Goal: Task Accomplishment & Management: Complete application form

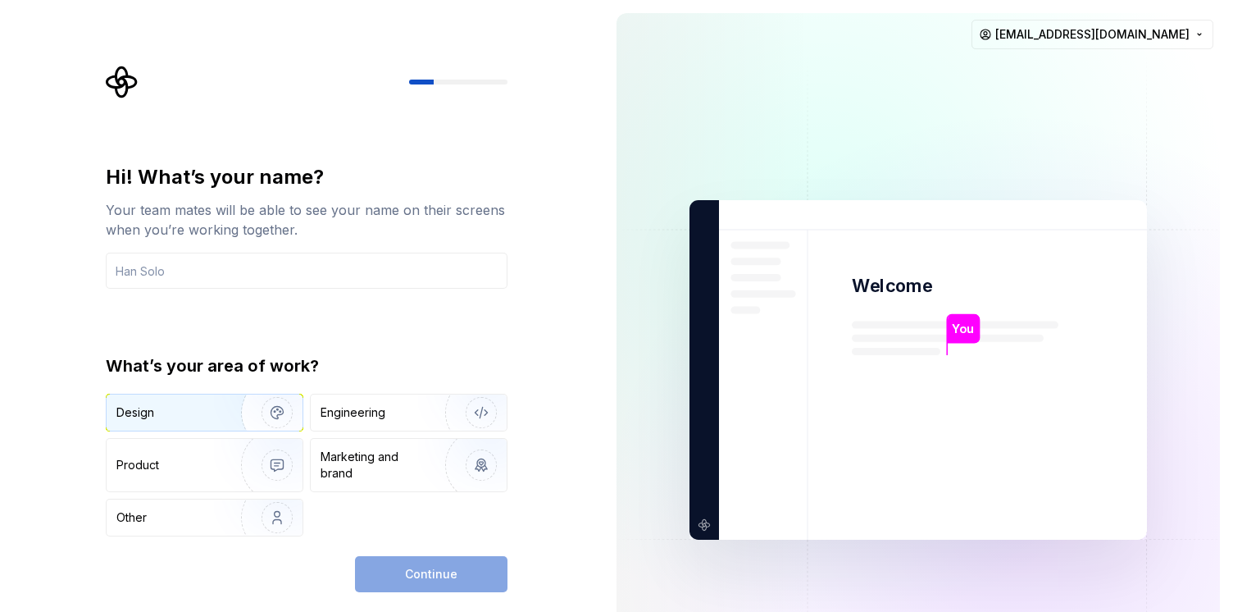
click at [224, 414] on img "button" at bounding box center [266, 412] width 105 height 110
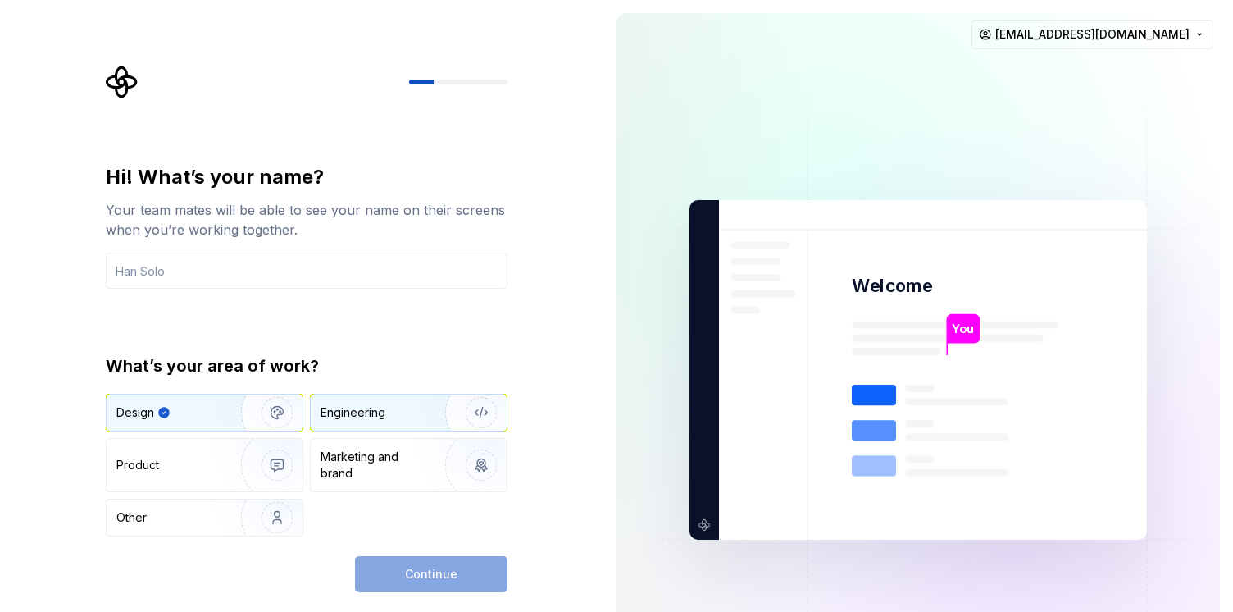
click at [351, 421] on div "Engineering" at bounding box center [409, 412] width 196 height 36
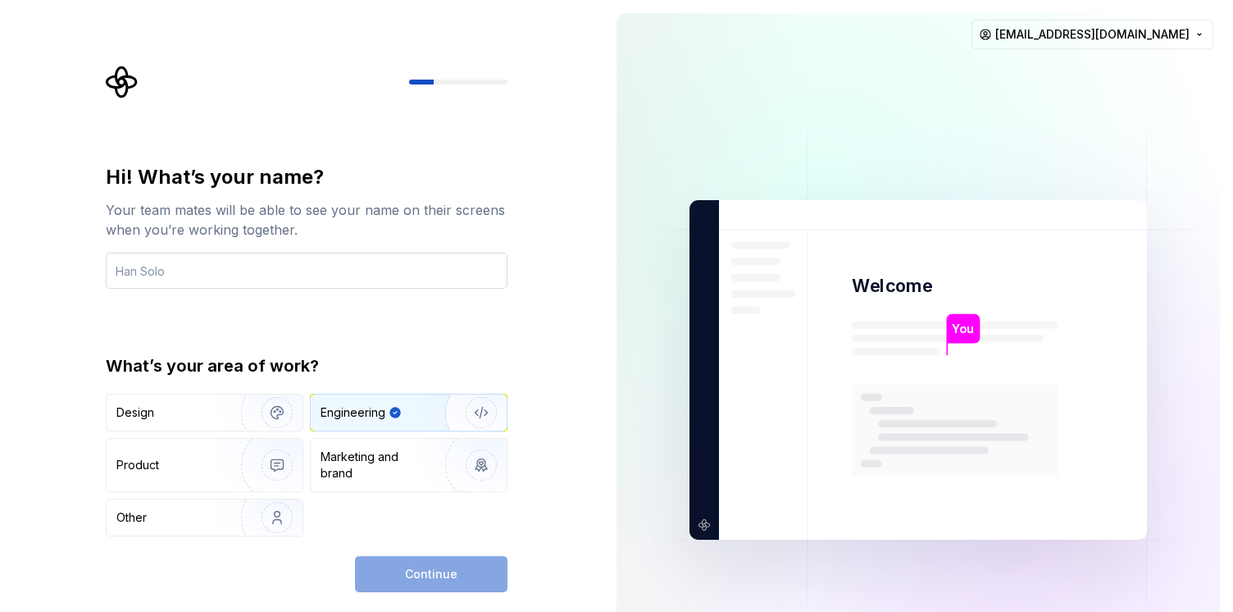
click at [225, 280] on input "text" at bounding box center [307, 270] width 402 height 36
click at [415, 284] on input "text" at bounding box center [307, 270] width 402 height 36
click at [303, 266] on input "text" at bounding box center [307, 270] width 402 height 36
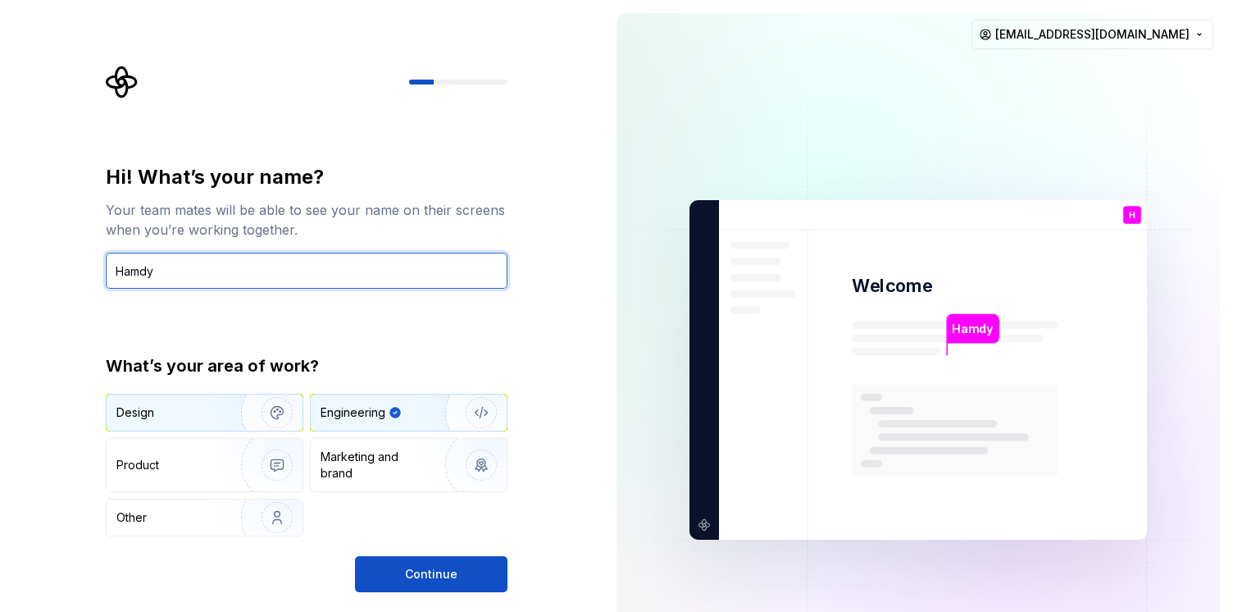
type input "Hamdy"
click at [208, 430] on button "Design" at bounding box center [205, 413] width 198 height 38
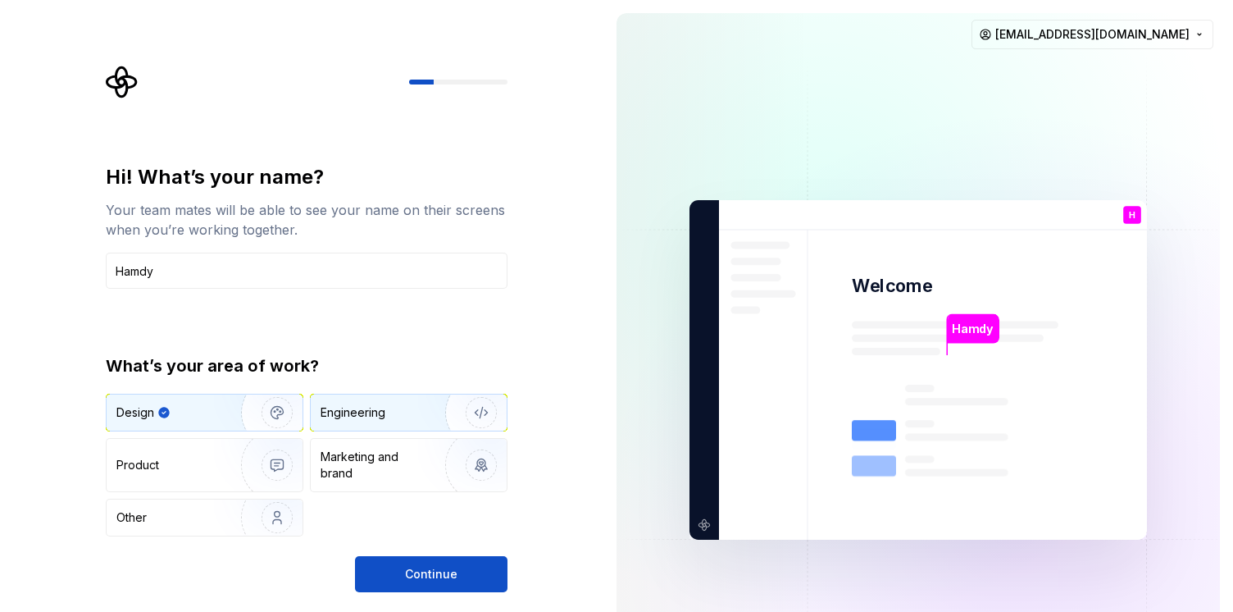
click at [475, 401] on img "button" at bounding box center [470, 412] width 105 height 110
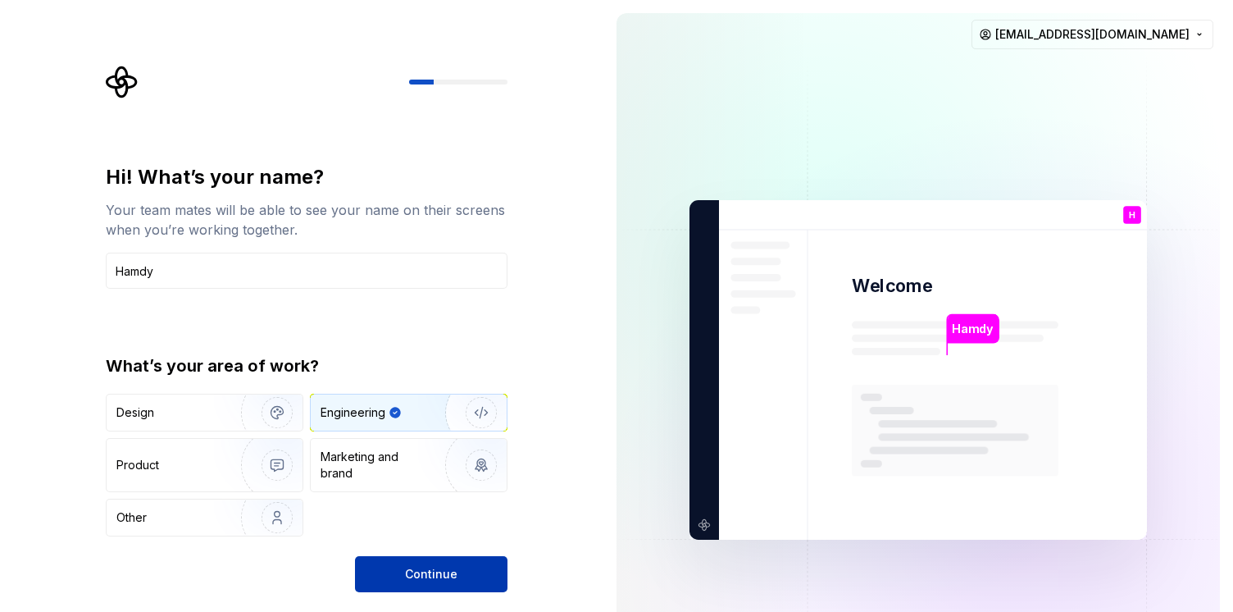
click at [436, 566] on span "Continue" at bounding box center [431, 574] width 52 height 16
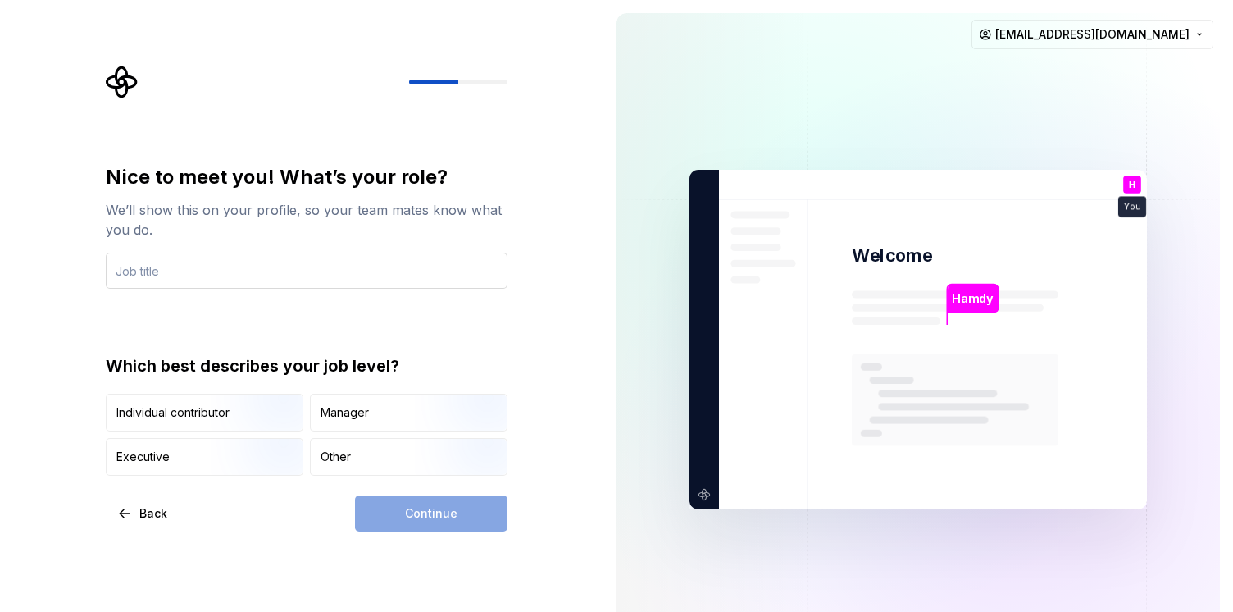
click at [267, 285] on input "text" at bounding box center [307, 270] width 402 height 36
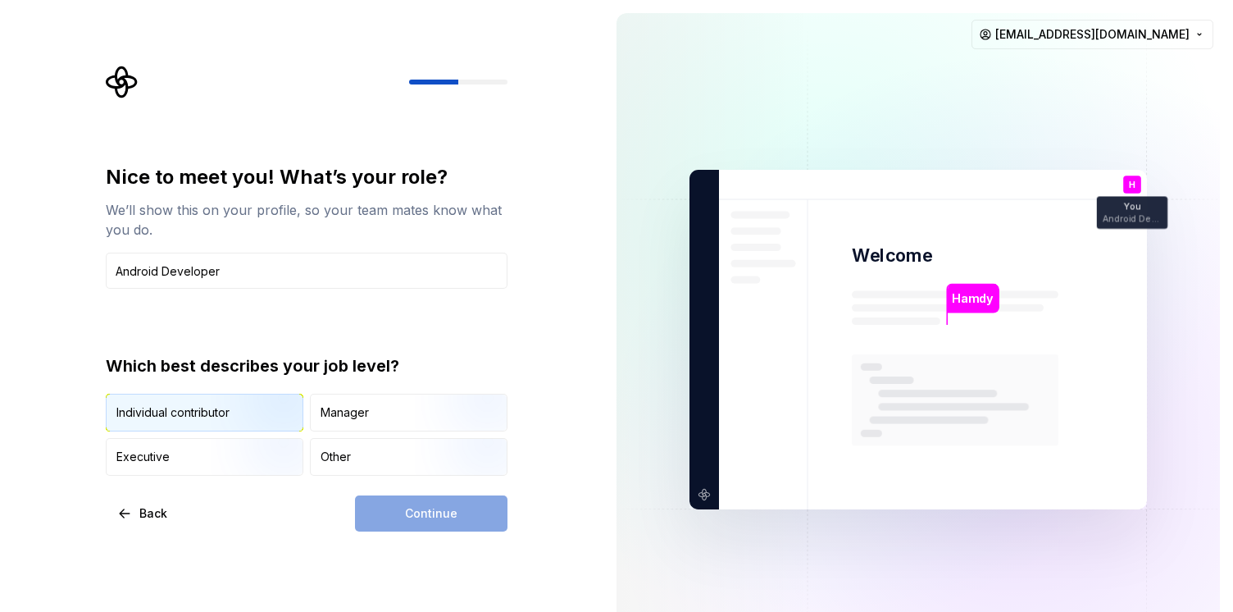
type input "Android Developer"
click at [237, 420] on img "button" at bounding box center [263, 433] width 105 height 110
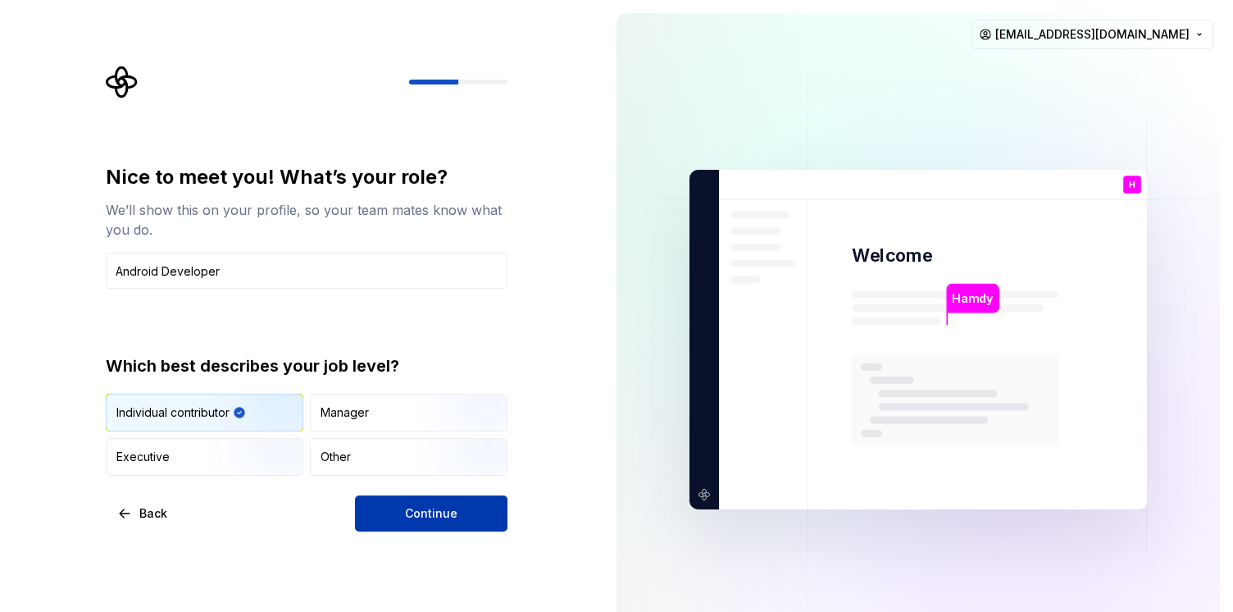
click at [474, 502] on button "Continue" at bounding box center [431, 513] width 152 height 36
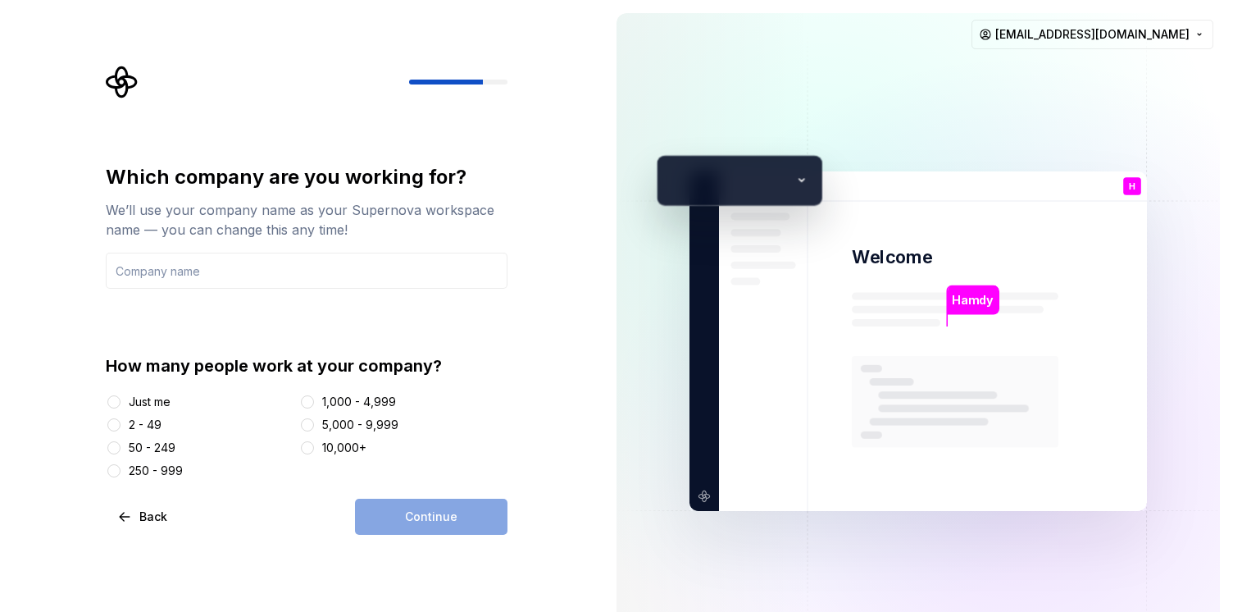
click at [159, 394] on div "Just me" at bounding box center [150, 402] width 42 height 16
click at [121, 395] on button "Just me" at bounding box center [113, 401] width 13 height 13
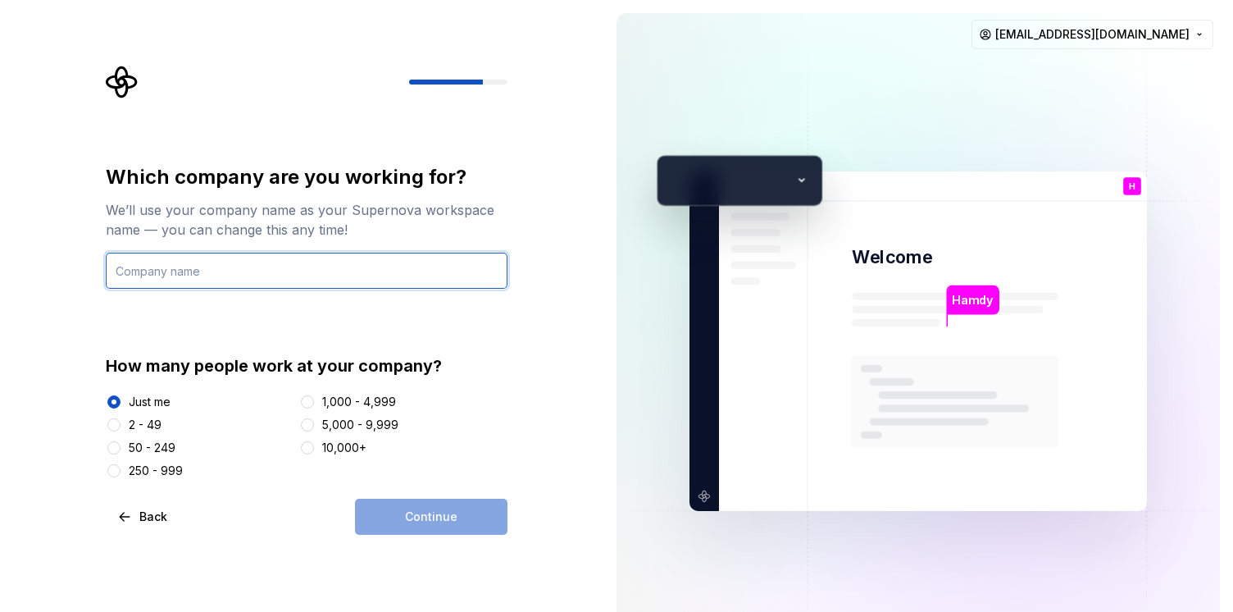
click at [210, 281] on input "text" at bounding box center [307, 270] width 402 height 36
type input "GoBus"
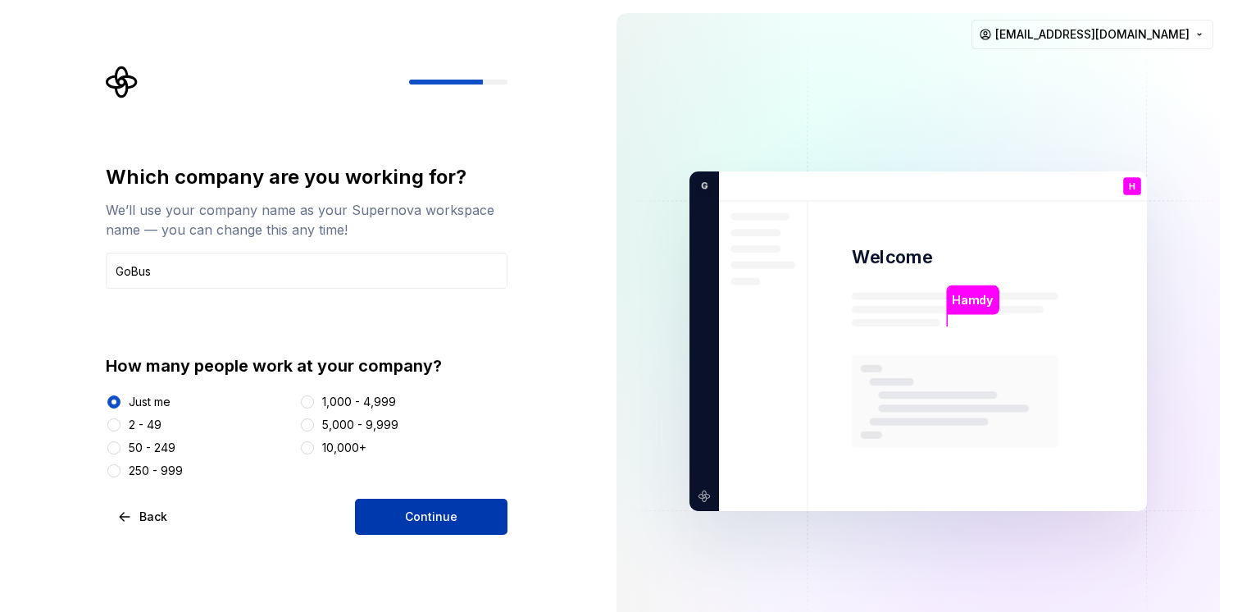
click at [418, 517] on span "Continue" at bounding box center [431, 516] width 52 height 16
click at [418, 517] on div "Continue" at bounding box center [431, 516] width 152 height 36
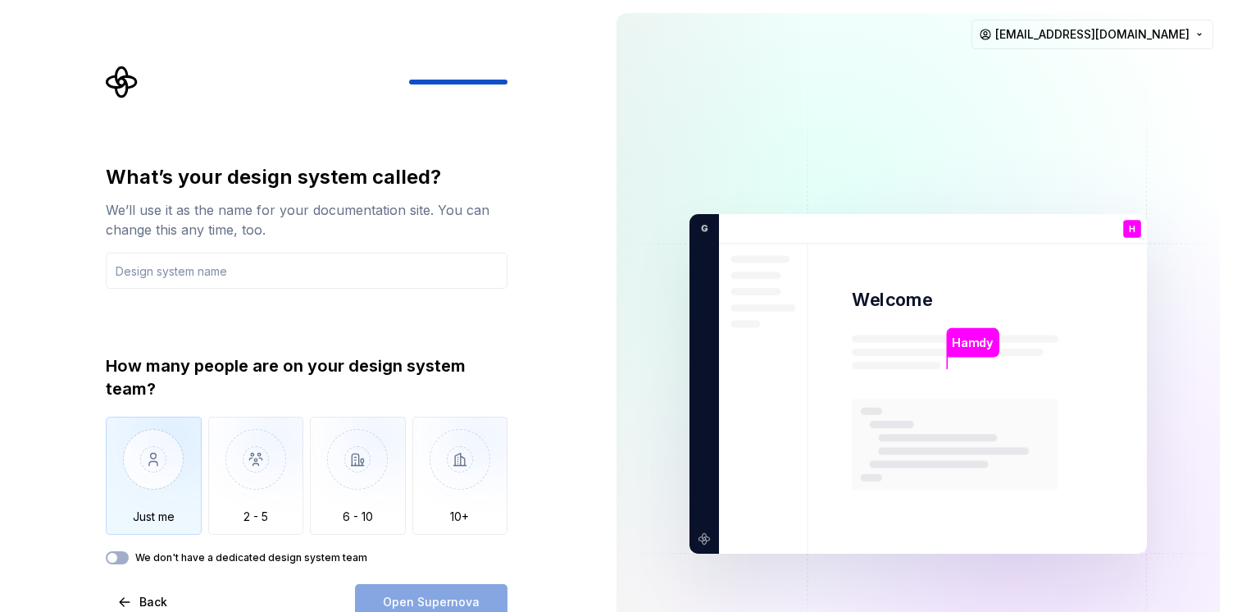
click at [187, 482] on img "button" at bounding box center [154, 471] width 96 height 110
click at [394, 597] on div "Open Supernova" at bounding box center [431, 602] width 152 height 36
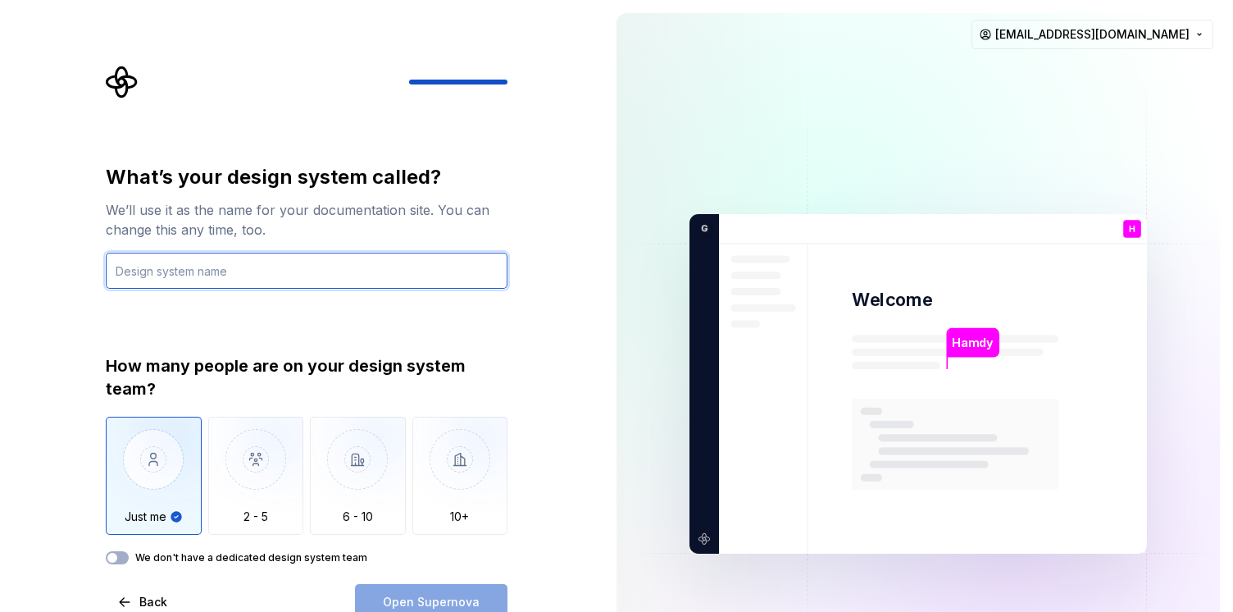
click at [226, 280] on input "text" at bounding box center [307, 270] width 402 height 36
type input "A"
type input "Mobile"
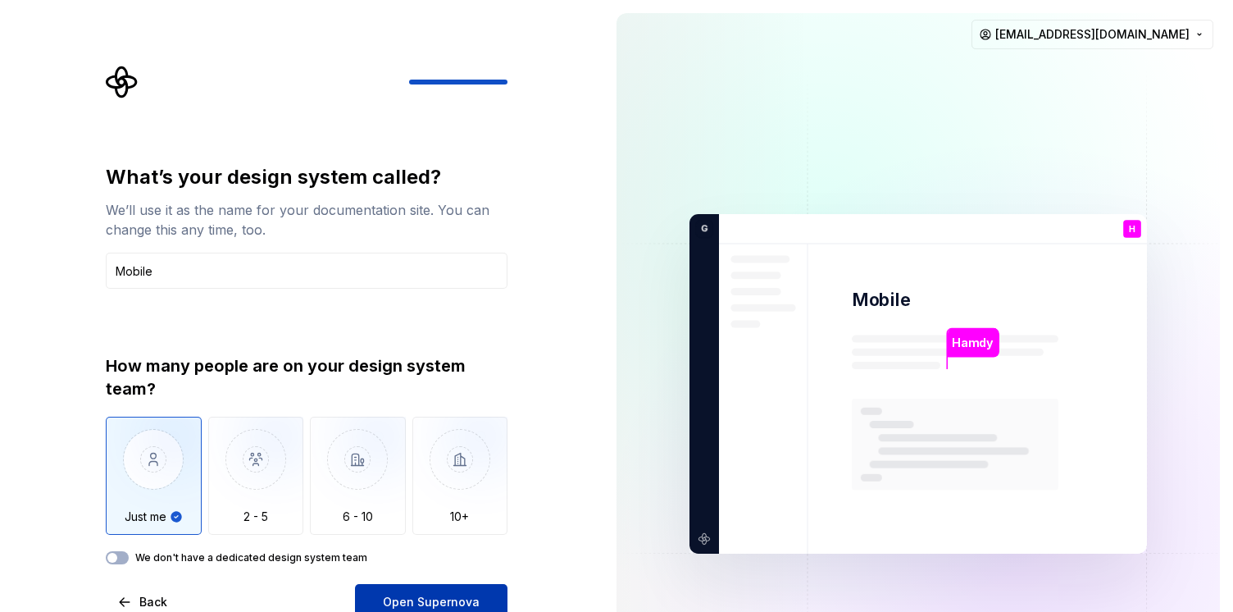
click at [442, 598] on span "Open Supernova" at bounding box center [431, 602] width 97 height 16
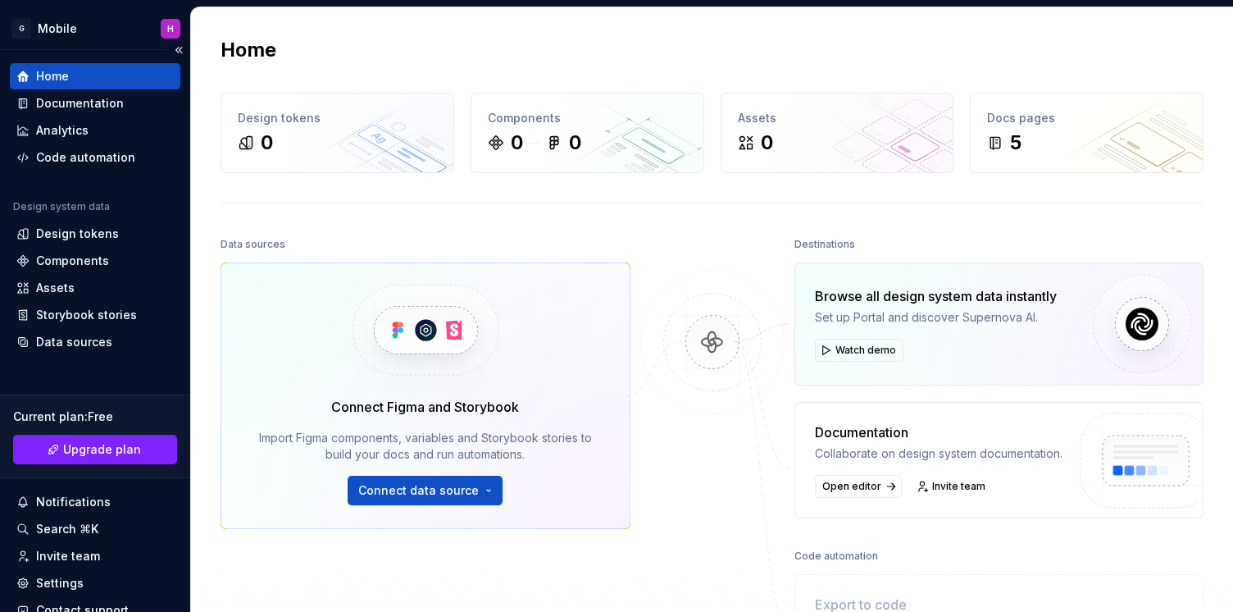
click at [75, 87] on div "Home" at bounding box center [95, 76] width 171 height 26
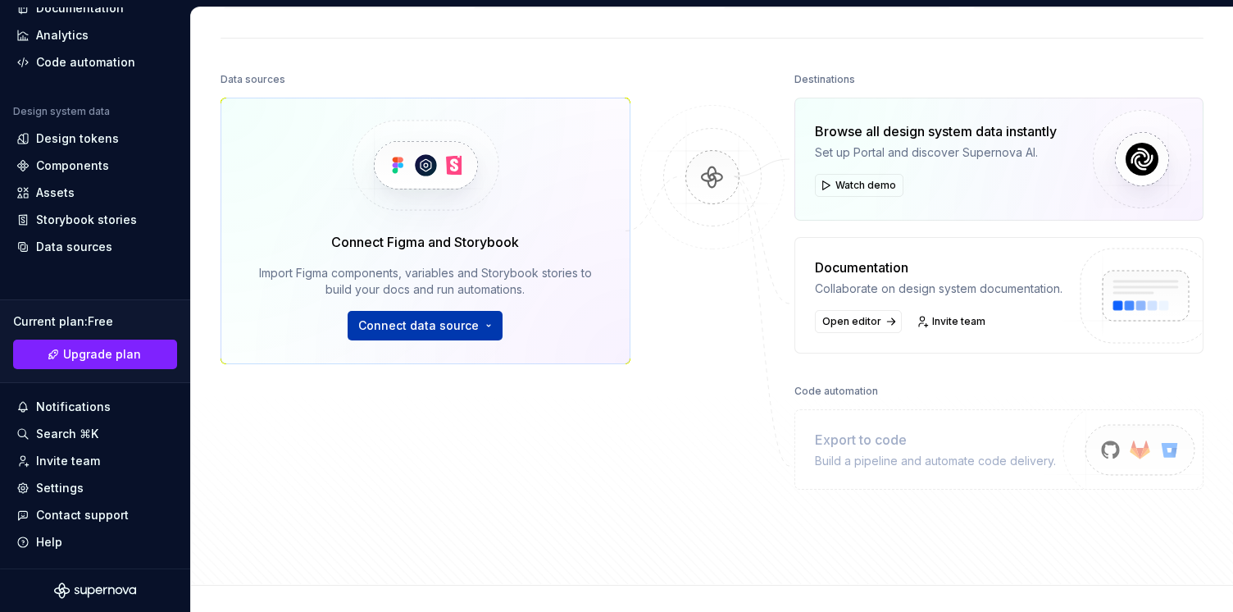
scroll to position [294, 0]
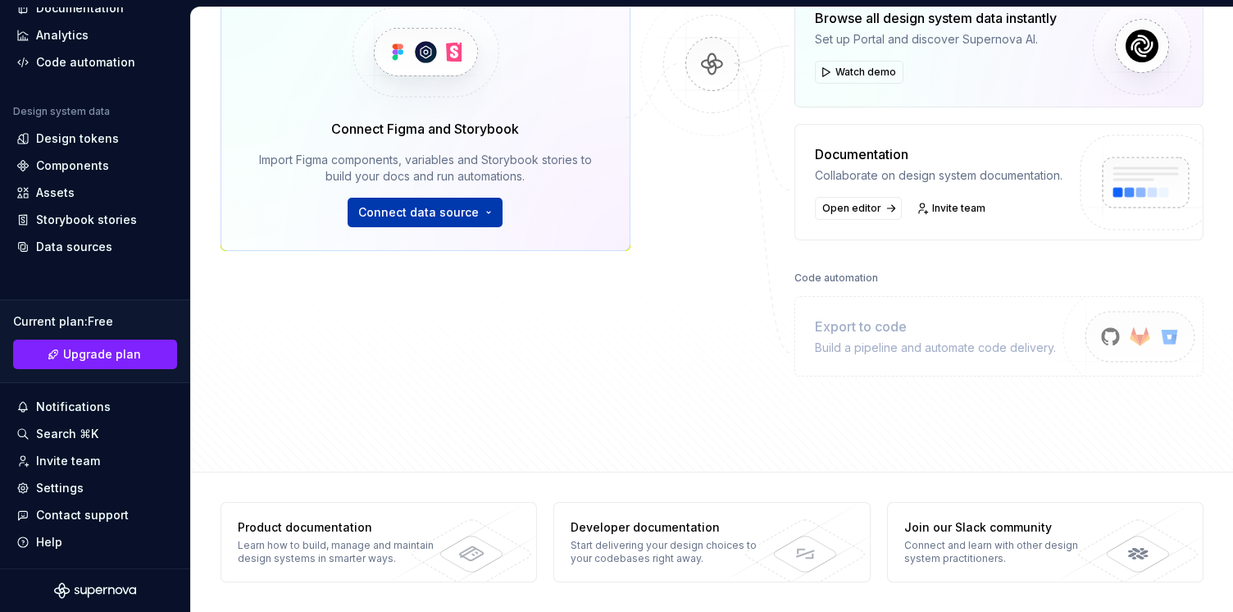
click at [401, 207] on button "Connect data source" at bounding box center [425, 213] width 155 height 30
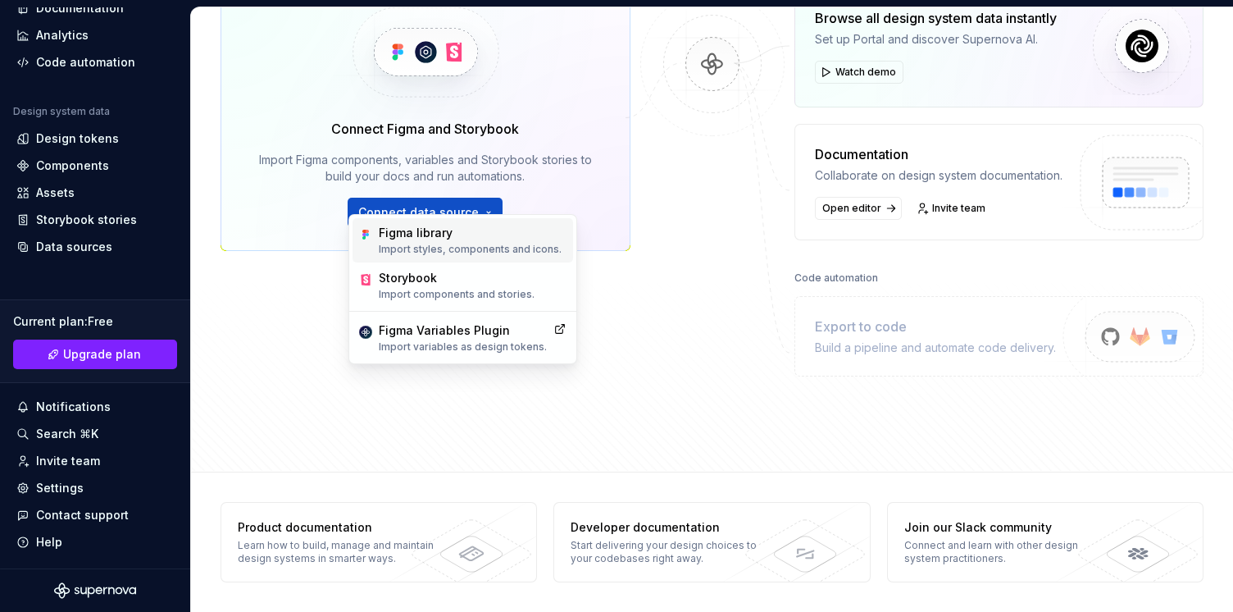
click at [454, 253] on p "Import styles, components and icons." at bounding box center [470, 249] width 183 height 13
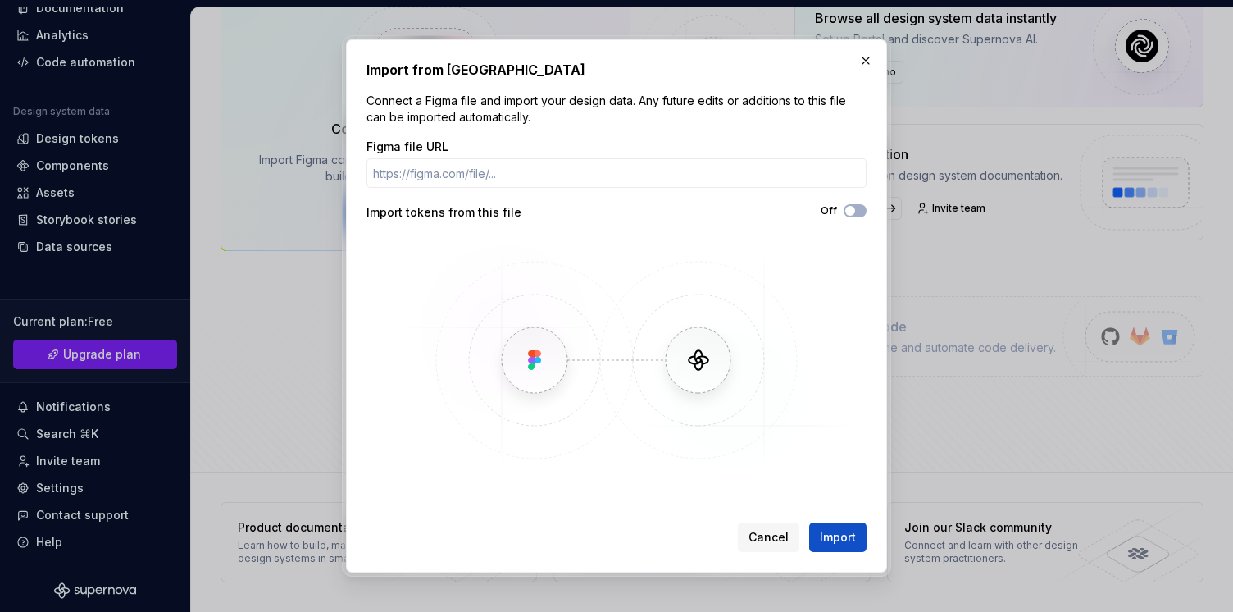
click at [545, 342] on img at bounding box center [616, 360] width 475 height 246
click at [771, 550] on button "Cancel" at bounding box center [768, 537] width 61 height 30
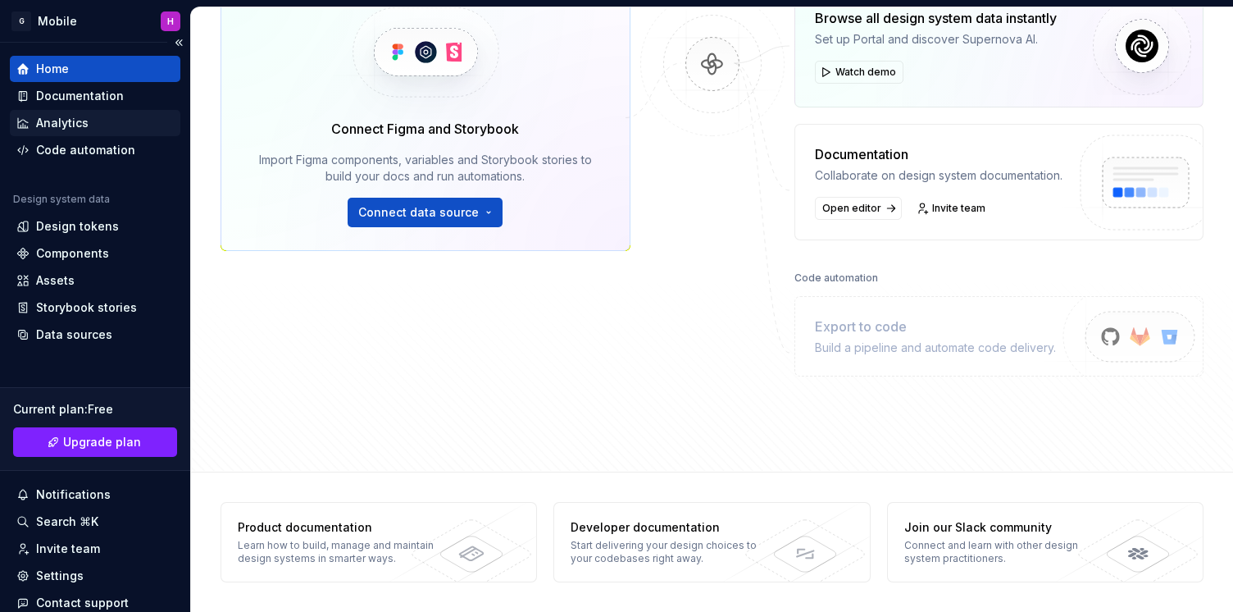
scroll to position [0, 0]
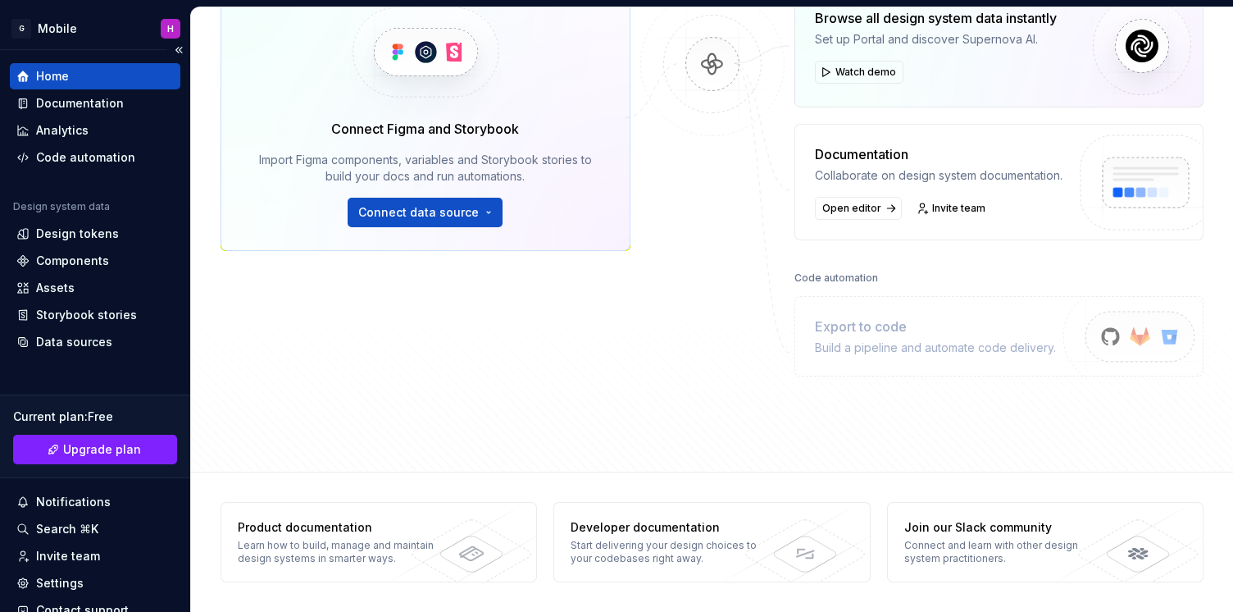
click at [68, 79] on div "Home" at bounding box center [94, 76] width 157 height 16
click at [78, 102] on div "Documentation" at bounding box center [80, 103] width 88 height 16
click at [77, 131] on div "Analytics" at bounding box center [62, 130] width 52 height 16
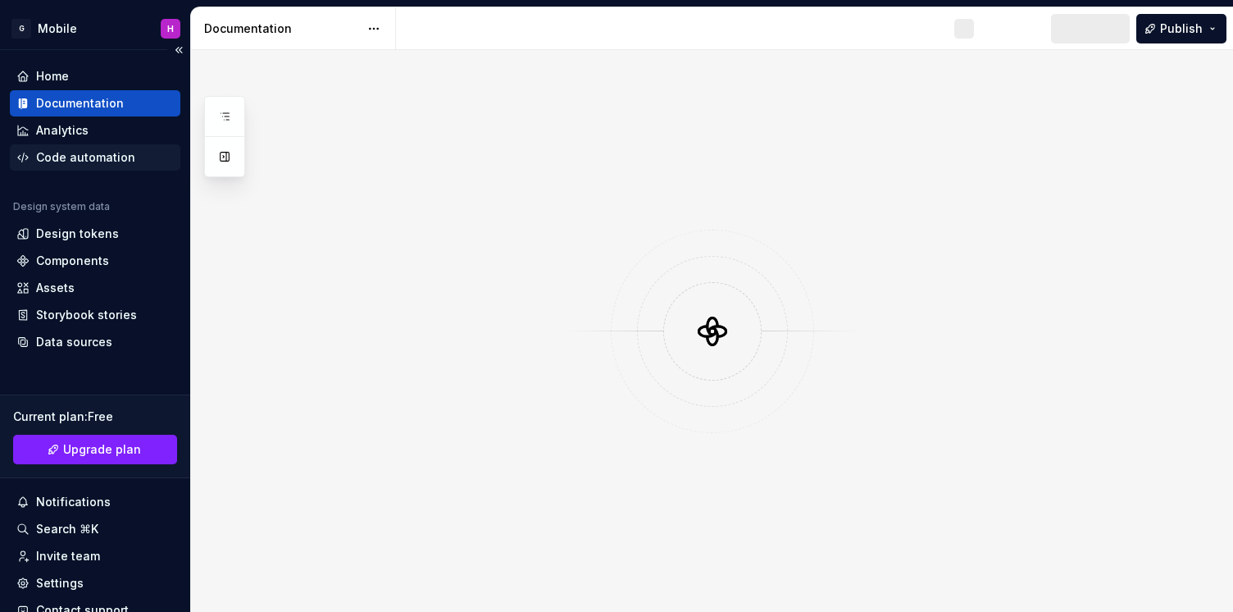
click at [87, 154] on div "Code automation" at bounding box center [85, 157] width 99 height 16
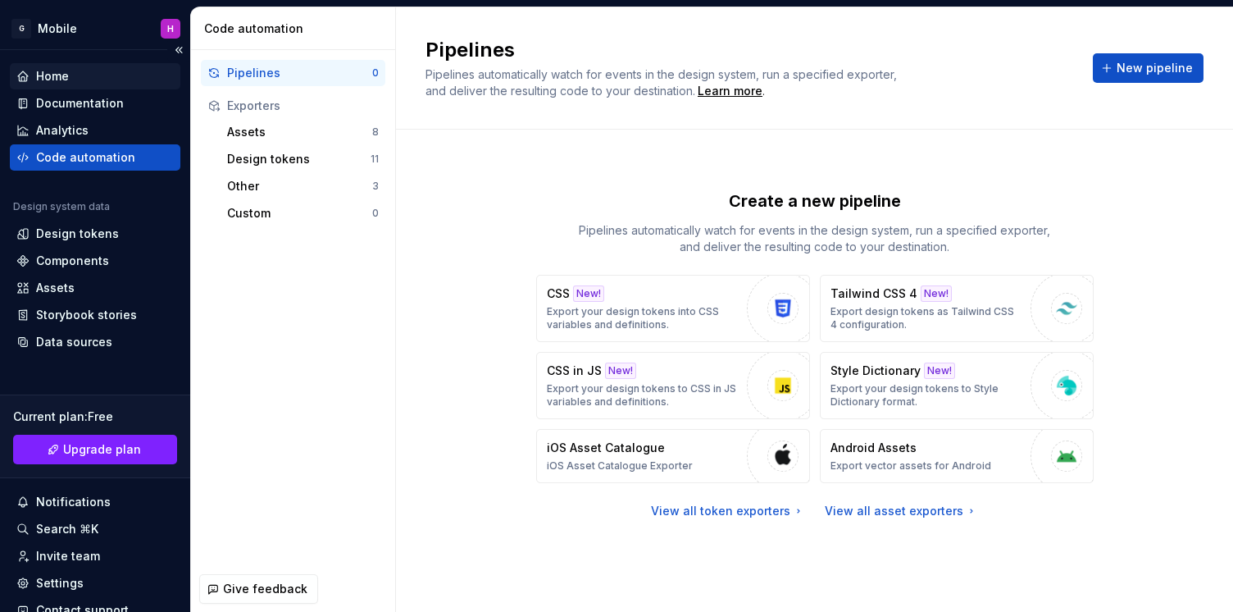
click at [75, 70] on div "Home" at bounding box center [94, 76] width 157 height 16
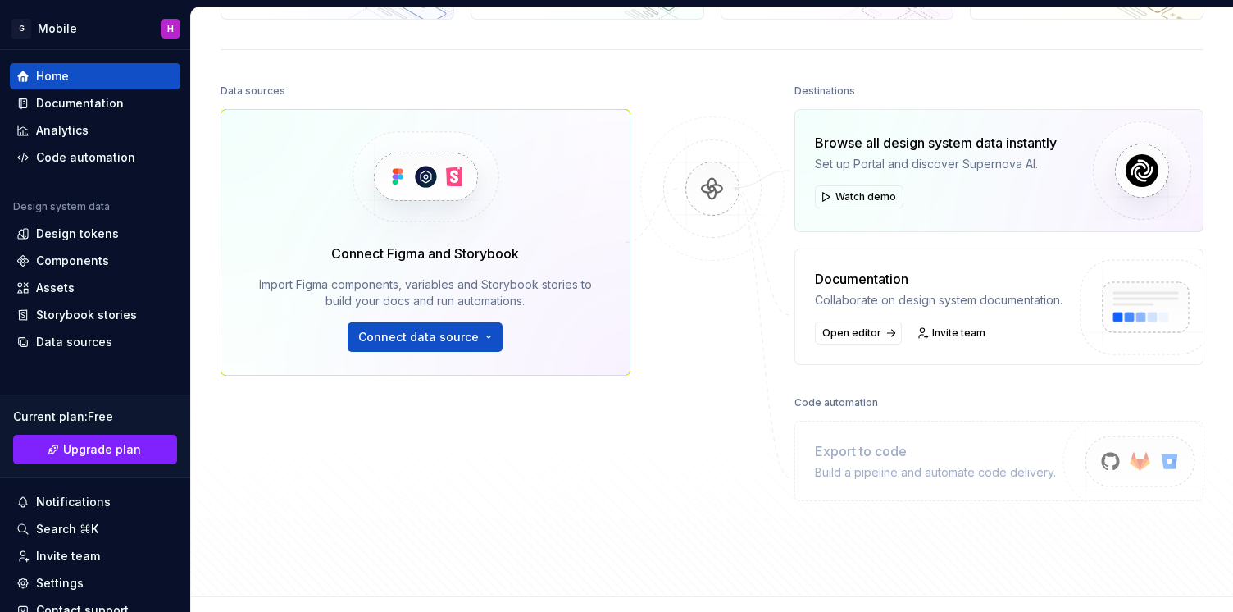
scroll to position [294, 0]
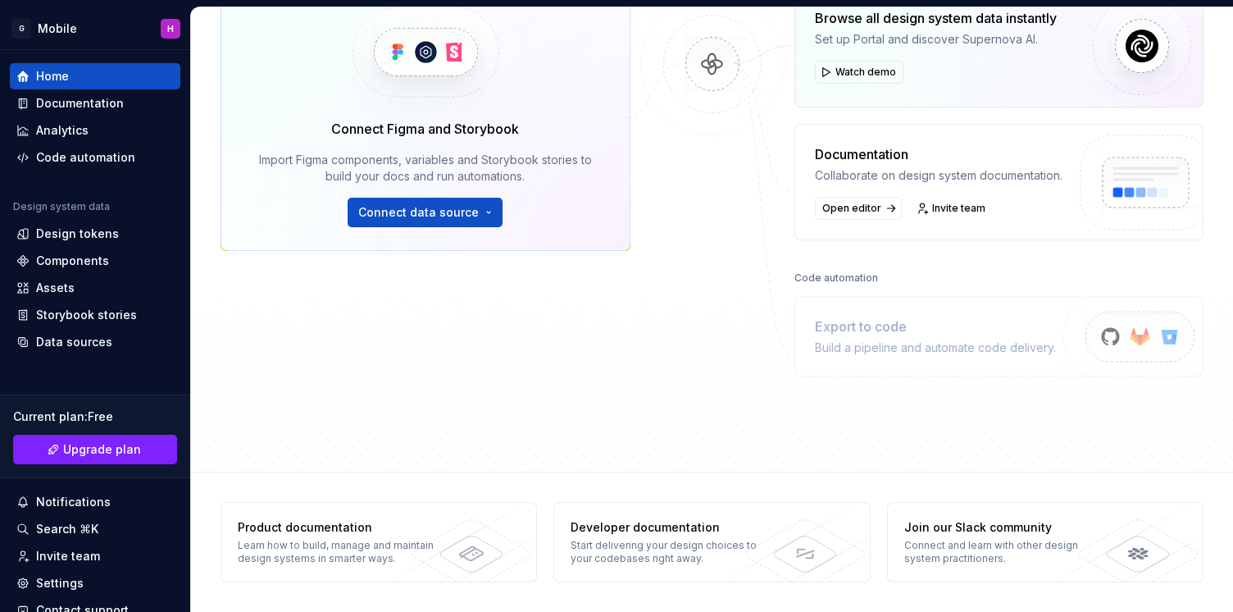
click at [422, 175] on div "Connect Figma and Storybook Import Figma components, variables and Storybook st…" at bounding box center [425, 173] width 362 height 108
click at [428, 198] on button "Connect data source" at bounding box center [425, 213] width 155 height 30
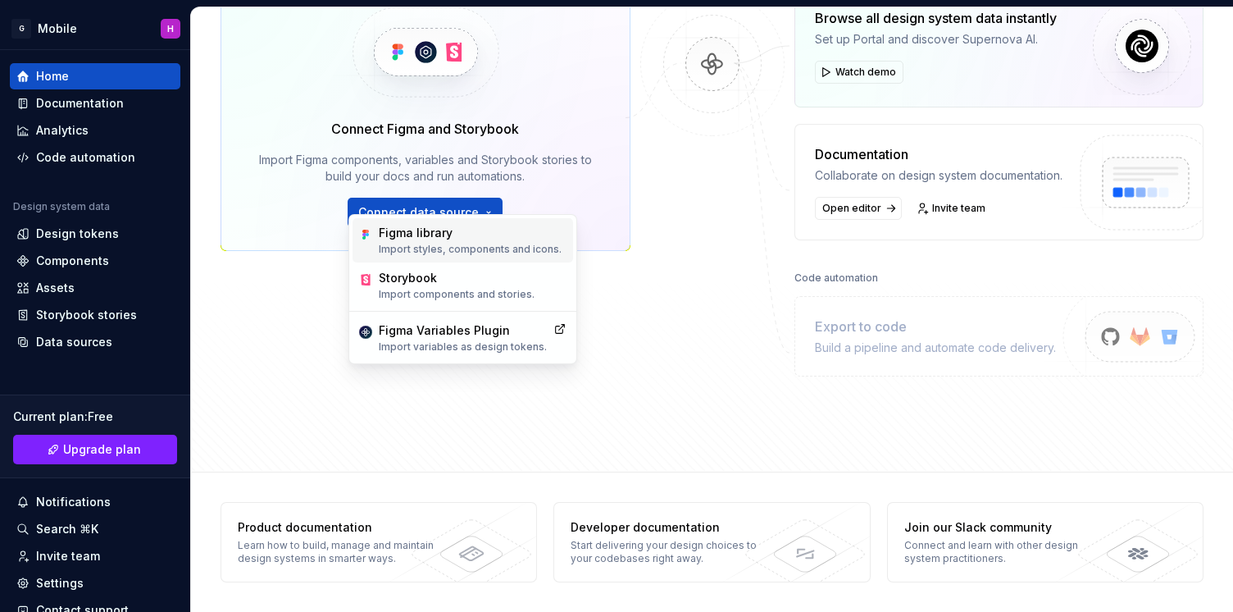
click at [453, 233] on div "Figma library" at bounding box center [470, 233] width 183 height 16
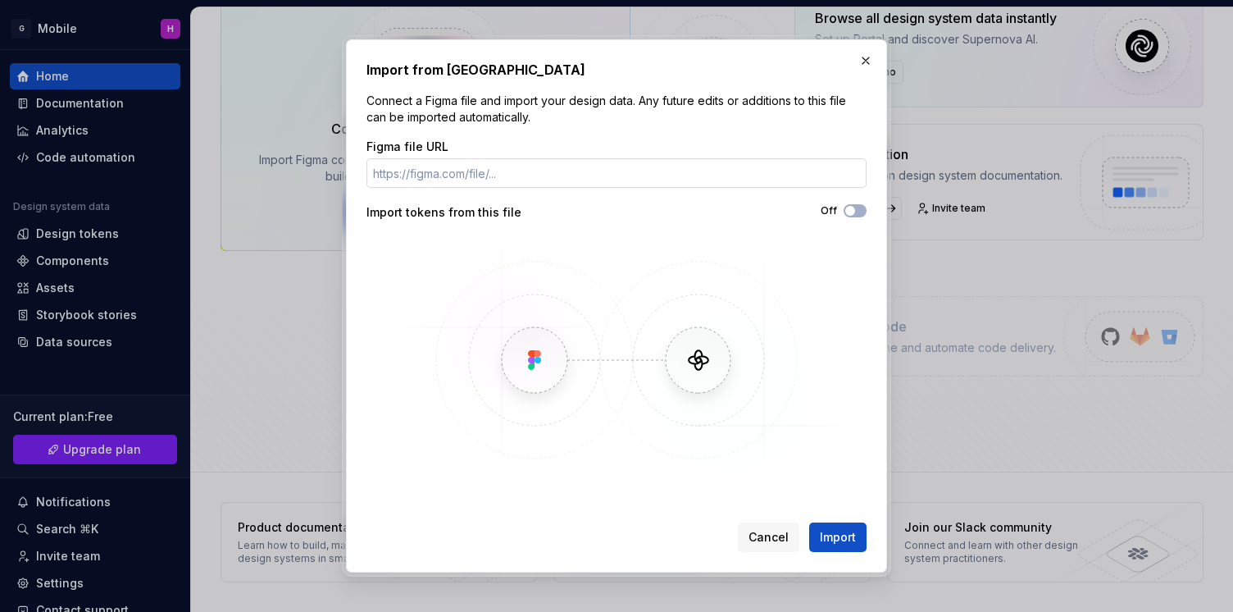
click at [563, 166] on input "Figma file URL" at bounding box center [616, 173] width 500 height 30
click at [844, 202] on div "Figma file URL Import tokens from this file Off" at bounding box center [616, 311] width 500 height 344
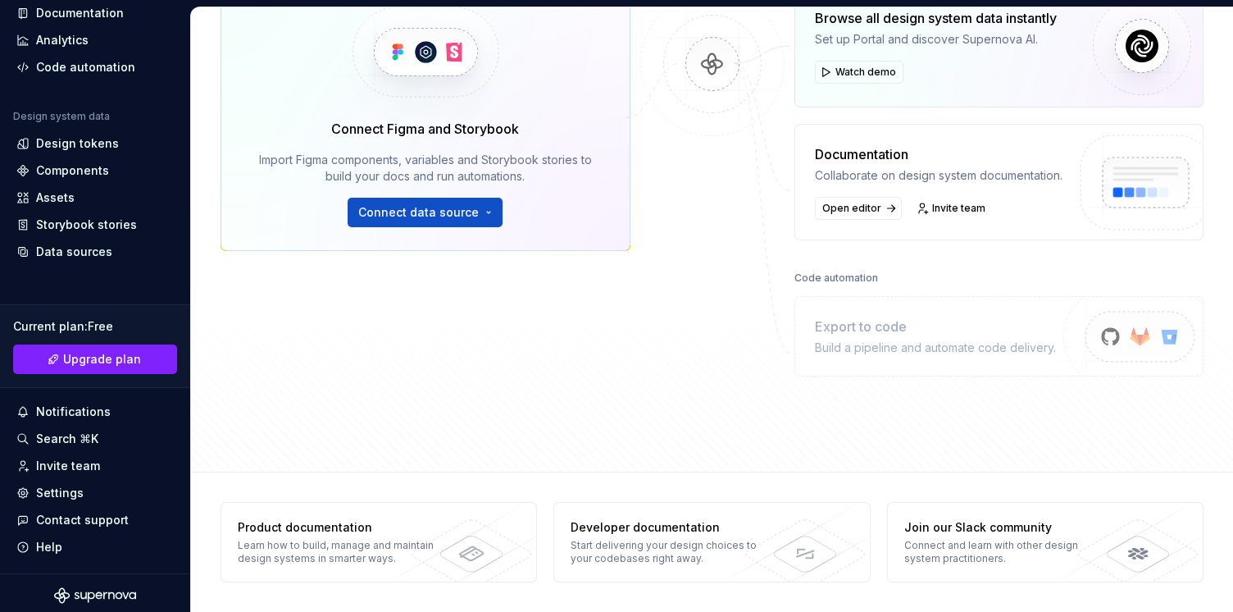
scroll to position [95, 0]
